Goal: Navigation & Orientation: Find specific page/section

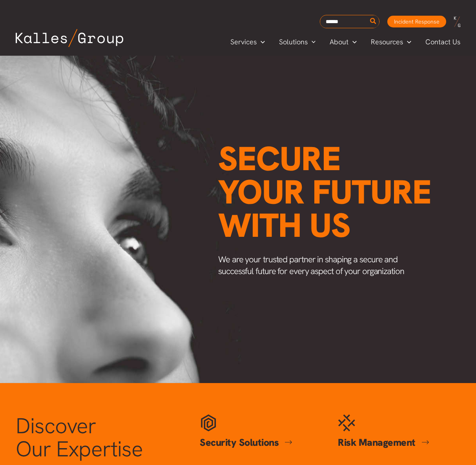
scroll to position [0, 1057]
click at [343, 58] on span "Our Approach" at bounding box center [352, 61] width 44 height 9
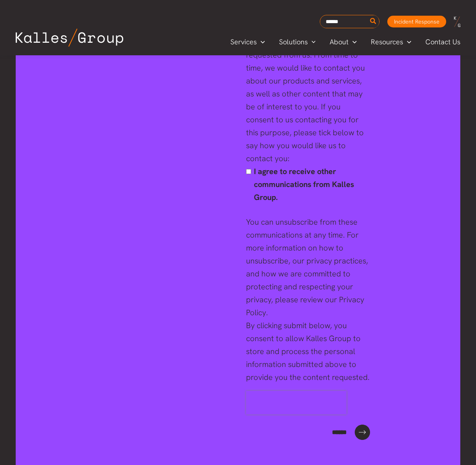
scroll to position [2992, 0]
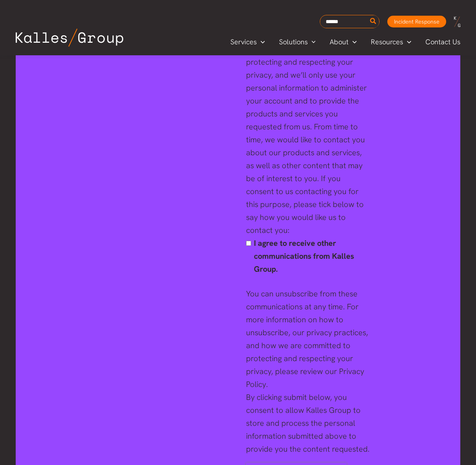
click at [47, 37] on img at bounding box center [70, 38] width 108 height 18
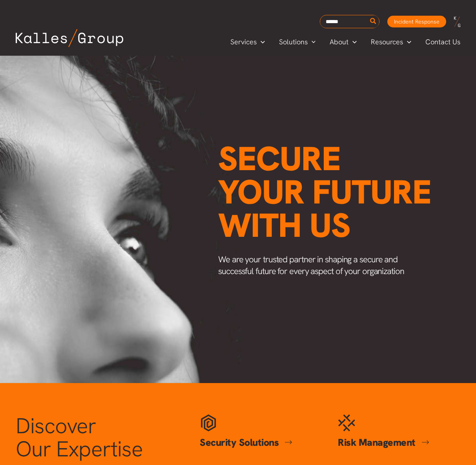
scroll to position [0, 1057]
